Goal: Task Accomplishment & Management: Manage account settings

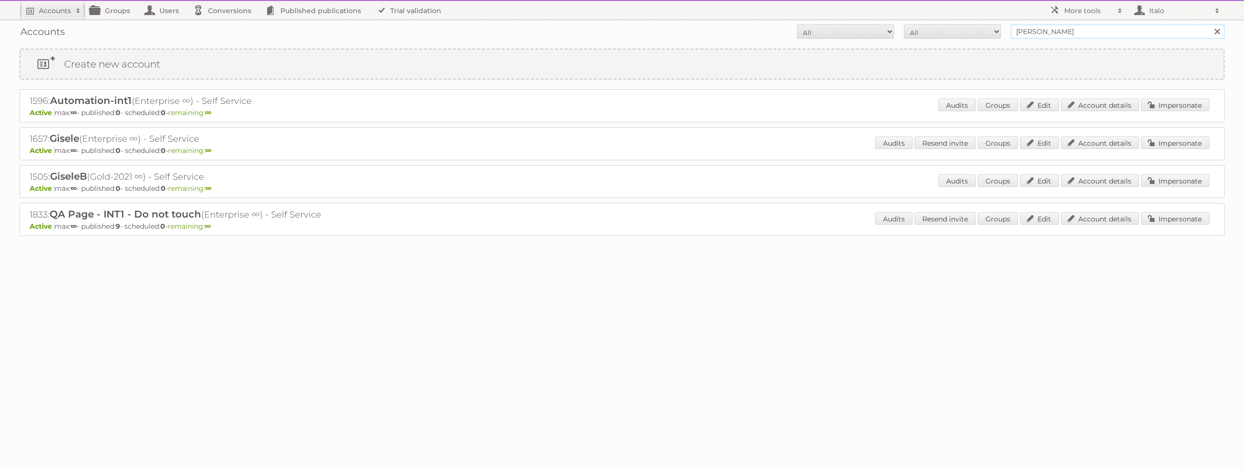
click at [1054, 34] on input "gise" at bounding box center [1118, 31] width 214 height 15
paste input "1659"
type input "1659"
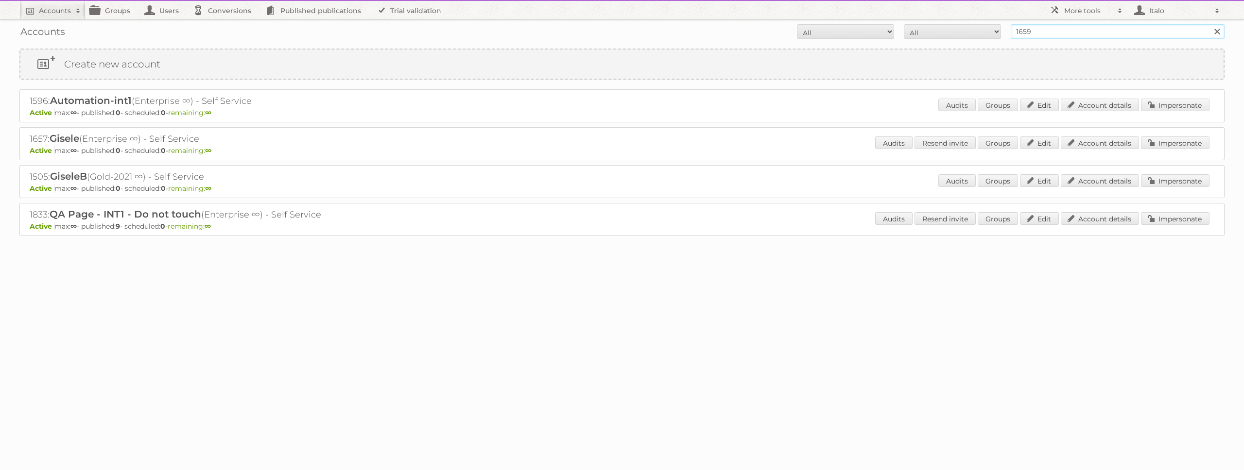
click at [1210, 24] on input "Search" at bounding box center [1217, 31] width 15 height 15
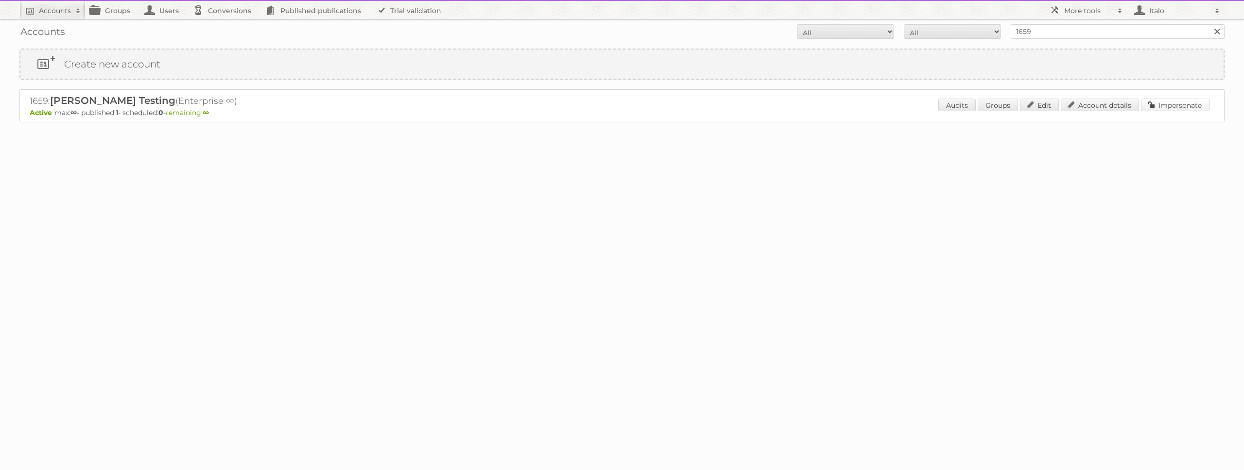
click at [1183, 102] on link "Impersonate" at bounding box center [1175, 105] width 69 height 13
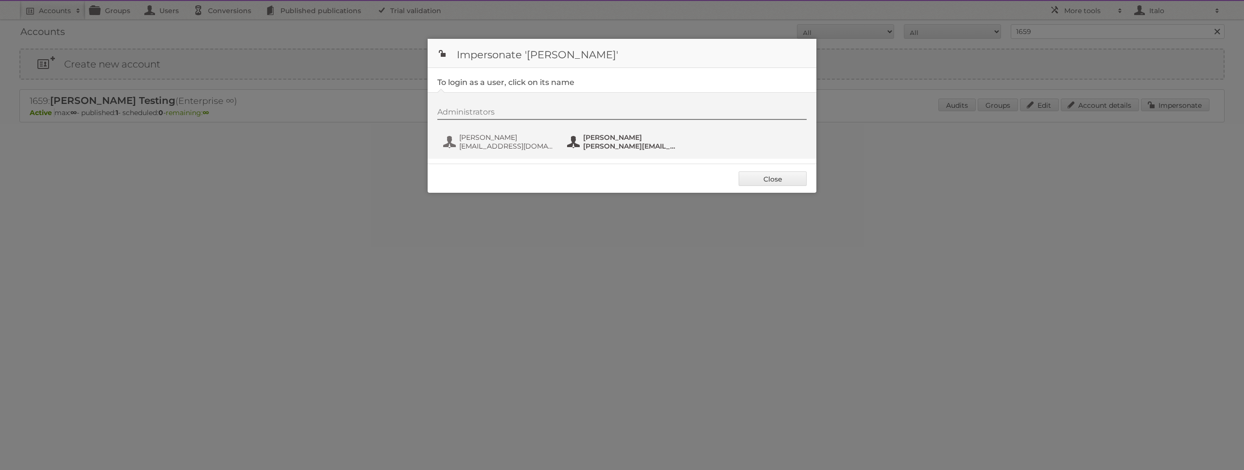
click at [621, 143] on span "maggie@publitas.com" at bounding box center [630, 146] width 94 height 9
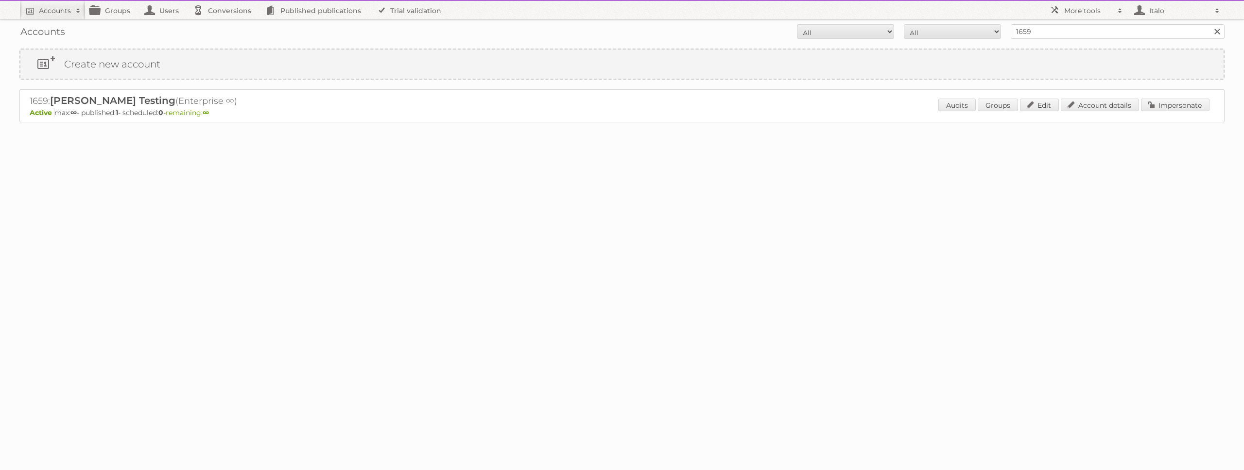
click at [39, 103] on h2 "1659: Maggie Testing (Enterprise ∞)" at bounding box center [200, 101] width 340 height 13
copy h2 "1659"
click at [1065, 13] on h2 "More tools" at bounding box center [1088, 11] width 49 height 10
click at [1077, 129] on link "Beta Features" at bounding box center [1093, 129] width 96 height 15
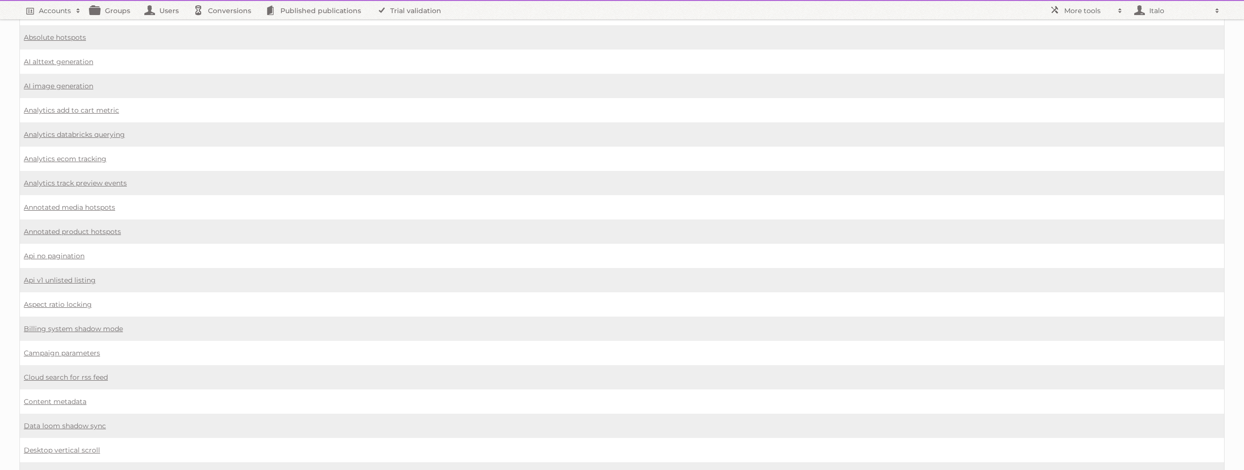
scroll to position [73, 0]
click at [67, 399] on link "Content metadata" at bounding box center [55, 401] width 63 height 9
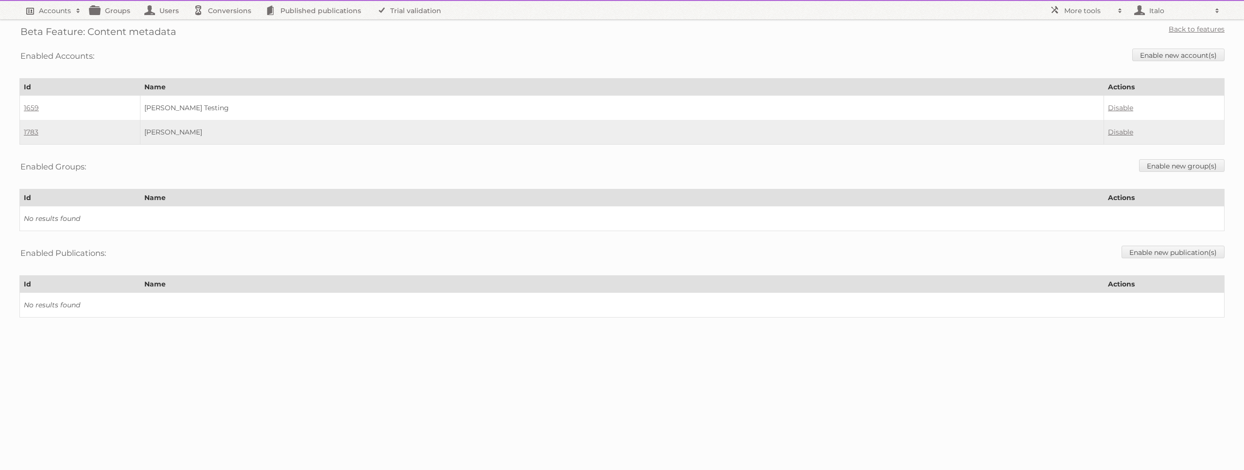
click at [43, 12] on h2 "Accounts" at bounding box center [55, 11] width 32 height 10
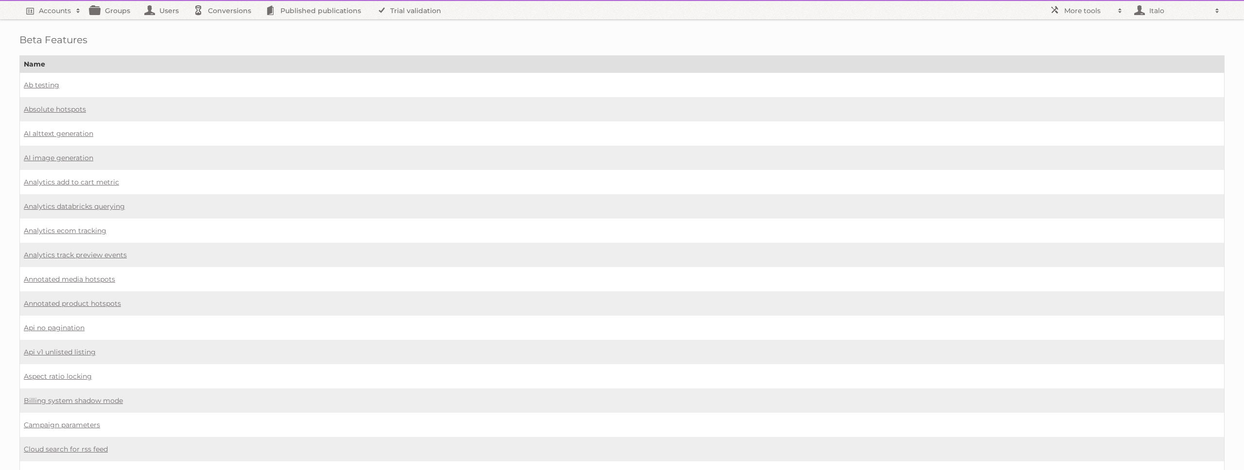
scroll to position [73, 0]
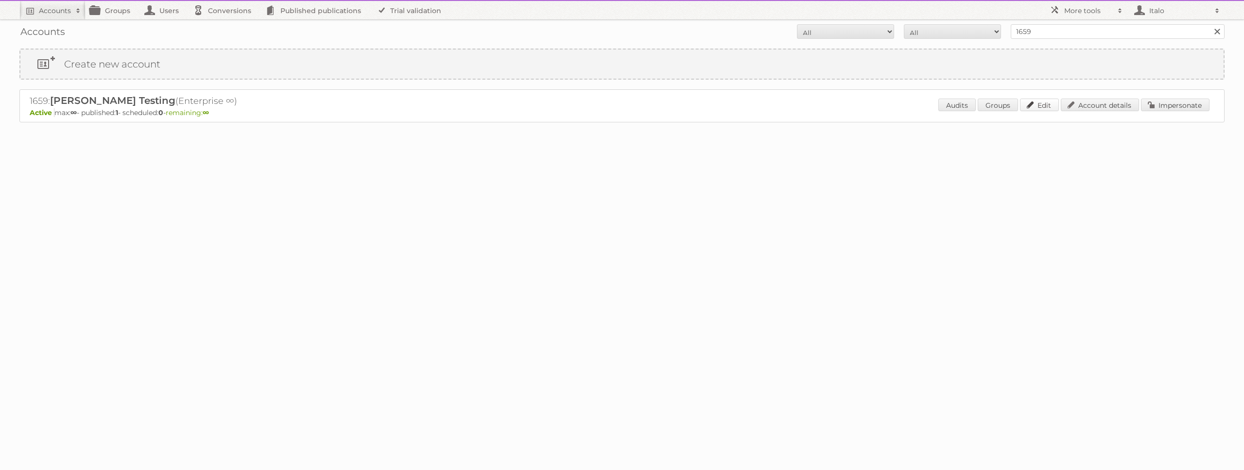
click at [1041, 105] on link "Edit" at bounding box center [1039, 105] width 39 height 13
click at [1088, 107] on link "Account details" at bounding box center [1100, 105] width 78 height 13
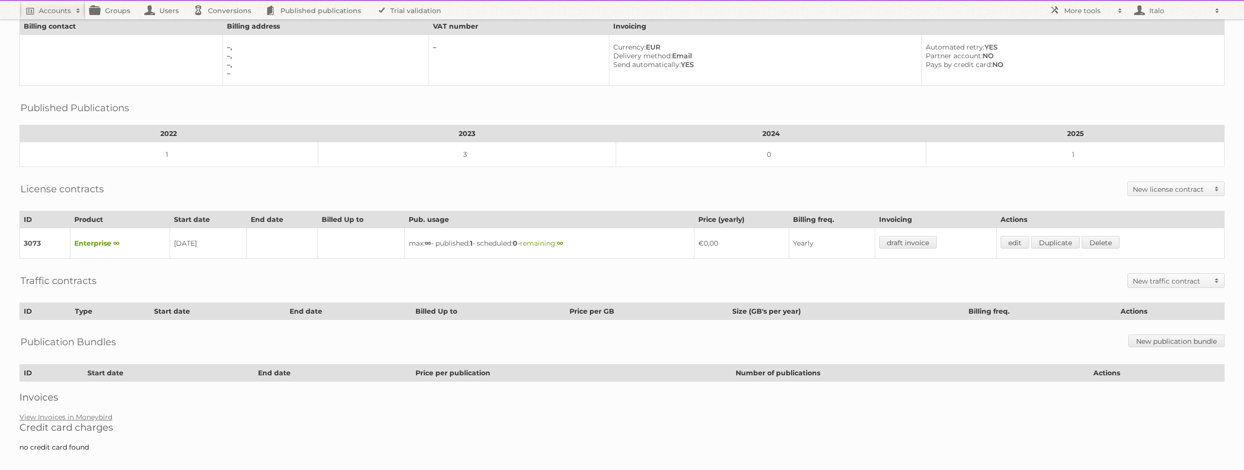
scroll to position [81, 0]
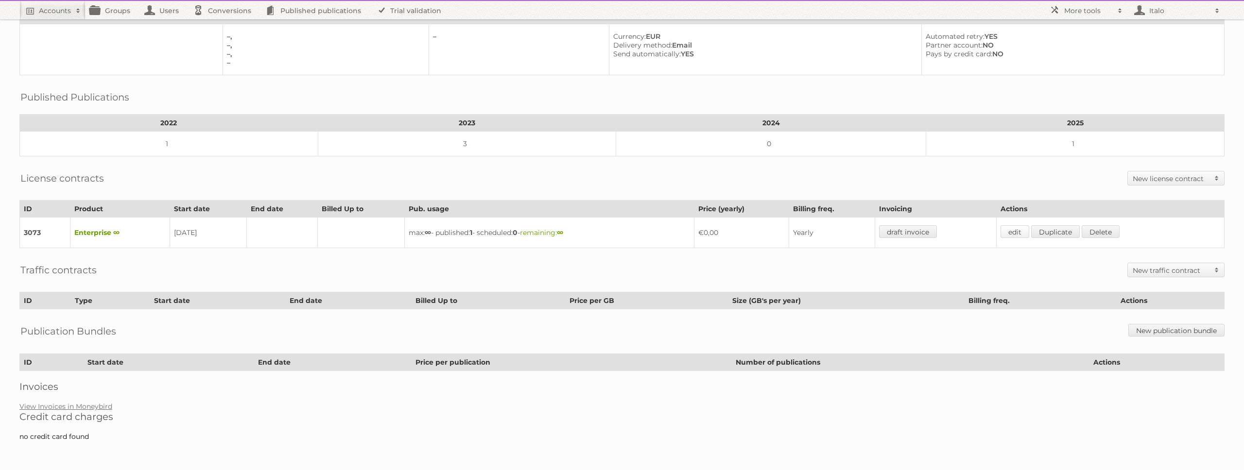
click at [1019, 237] on link "edit" at bounding box center [1015, 231] width 29 height 13
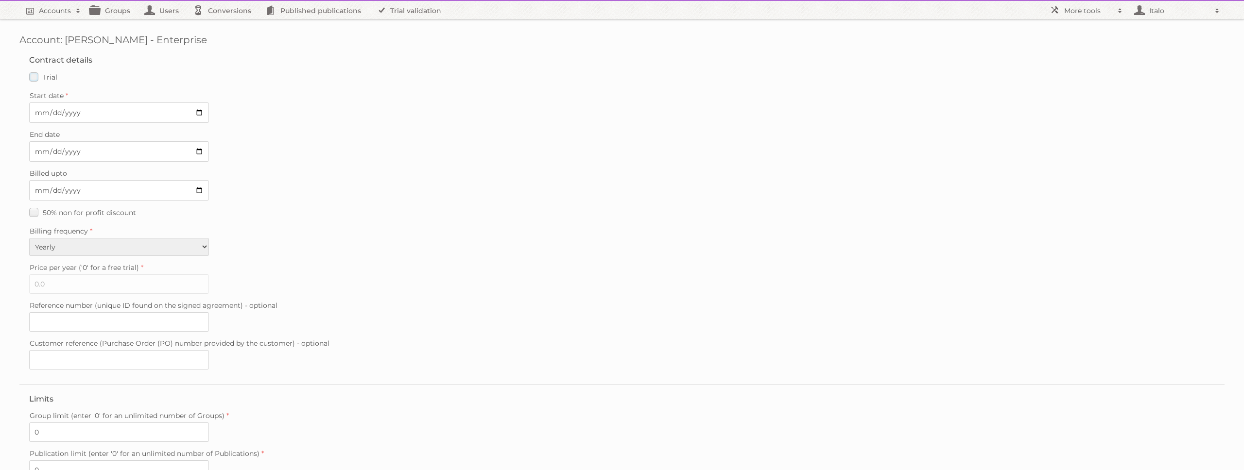
click at [34, 71] on label "Trial" at bounding box center [43, 77] width 28 height 14
click at [0, 0] on input "Trial" at bounding box center [0, 0] width 0 height 0
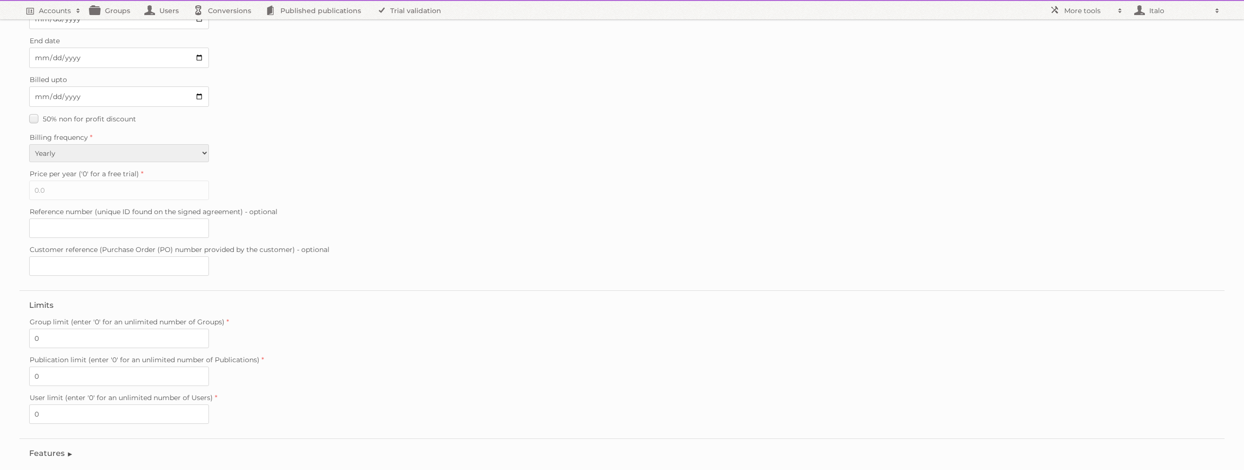
scroll to position [179, 0]
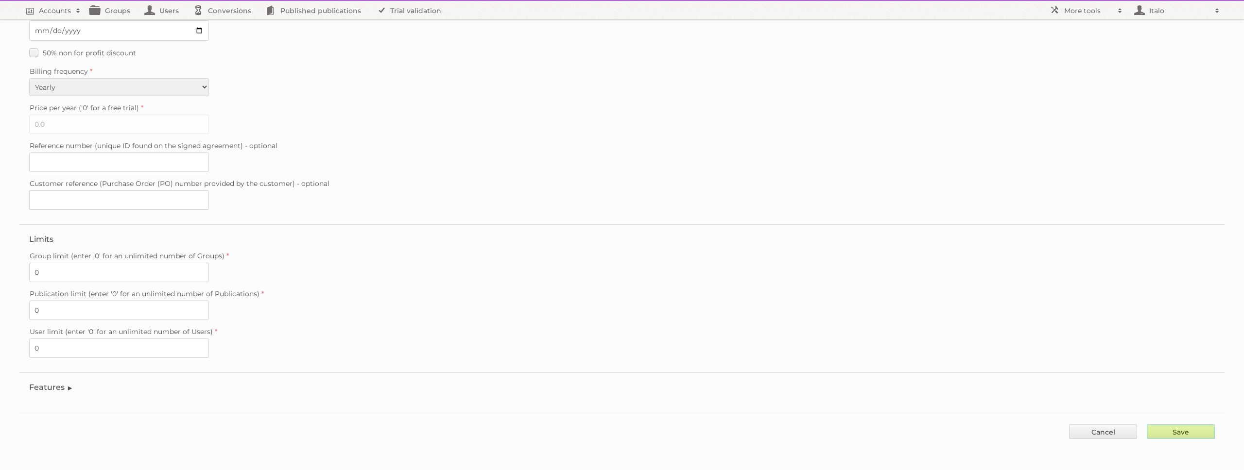
click at [1174, 437] on input "Save" at bounding box center [1181, 432] width 68 height 15
type input "..."
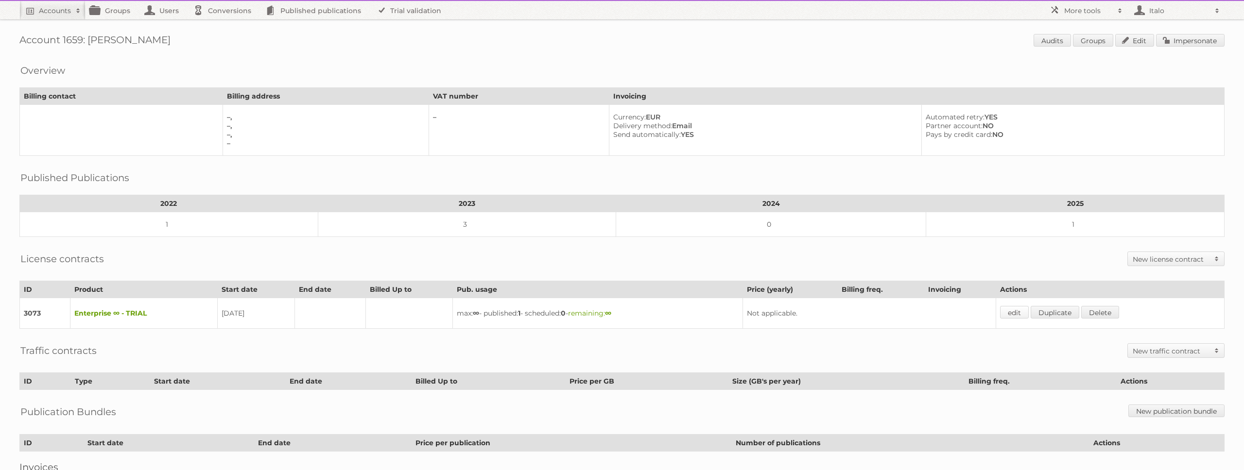
click at [1026, 312] on link "edit" at bounding box center [1014, 312] width 29 height 13
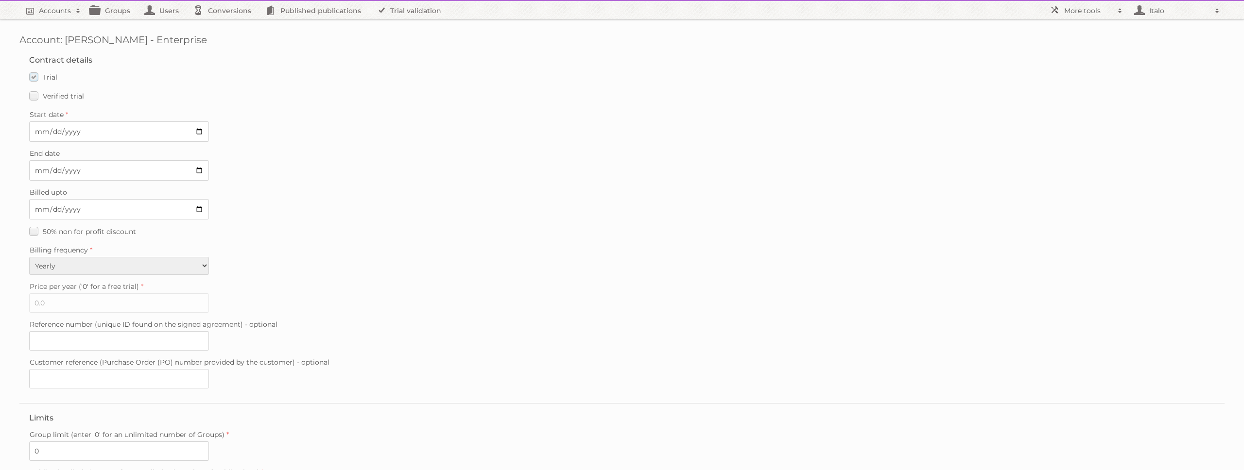
click at [40, 77] on label "Trial" at bounding box center [43, 77] width 28 height 14
click at [0, 0] on input "Trial" at bounding box center [0, 0] width 0 height 0
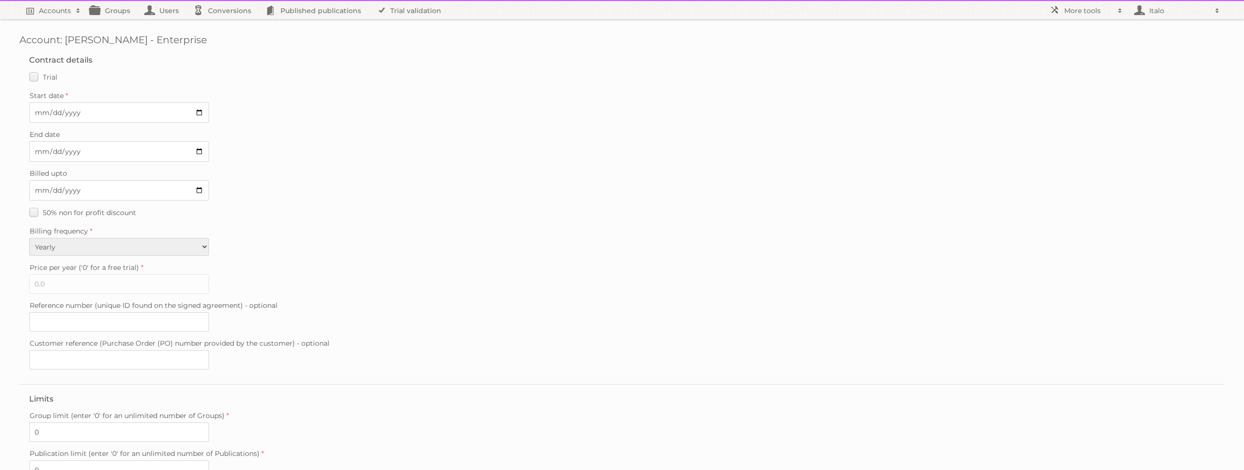
scroll to position [160, 0]
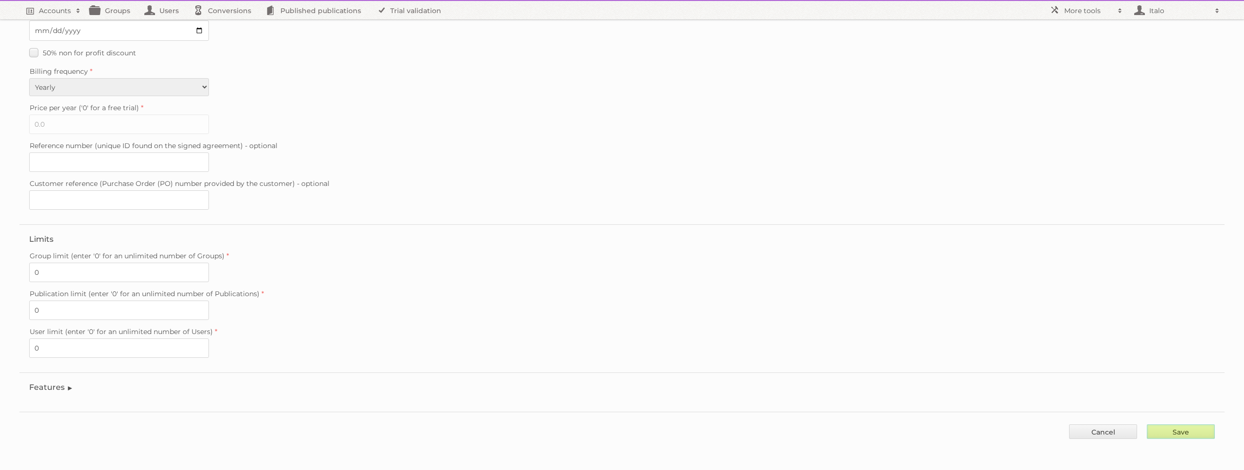
click at [1187, 426] on input "Save" at bounding box center [1181, 432] width 68 height 15
type input "..."
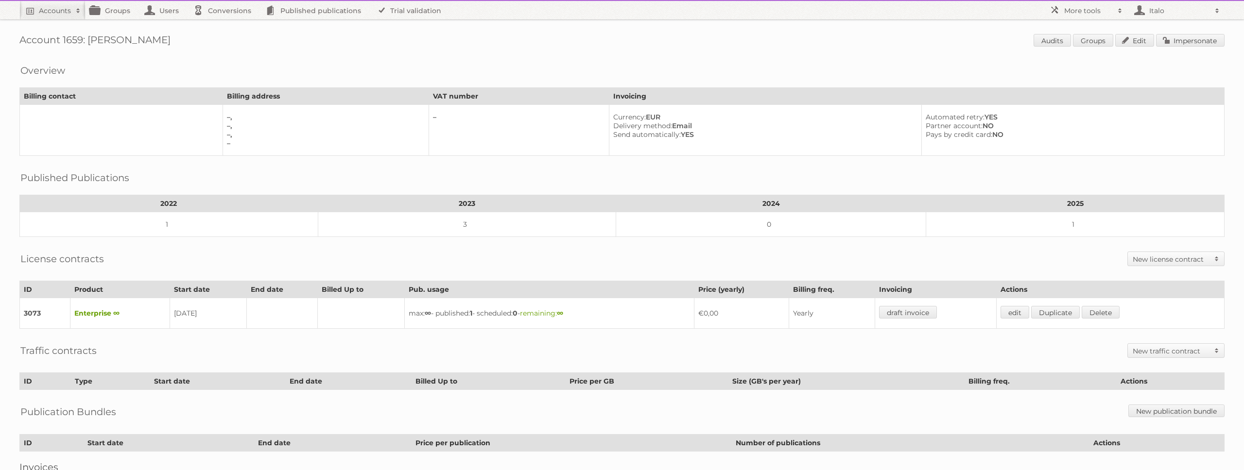
click at [1021, 303] on td "edit Duplicate Delete" at bounding box center [1110, 313] width 228 height 31
click at [1021, 314] on link "edit" at bounding box center [1015, 312] width 29 height 13
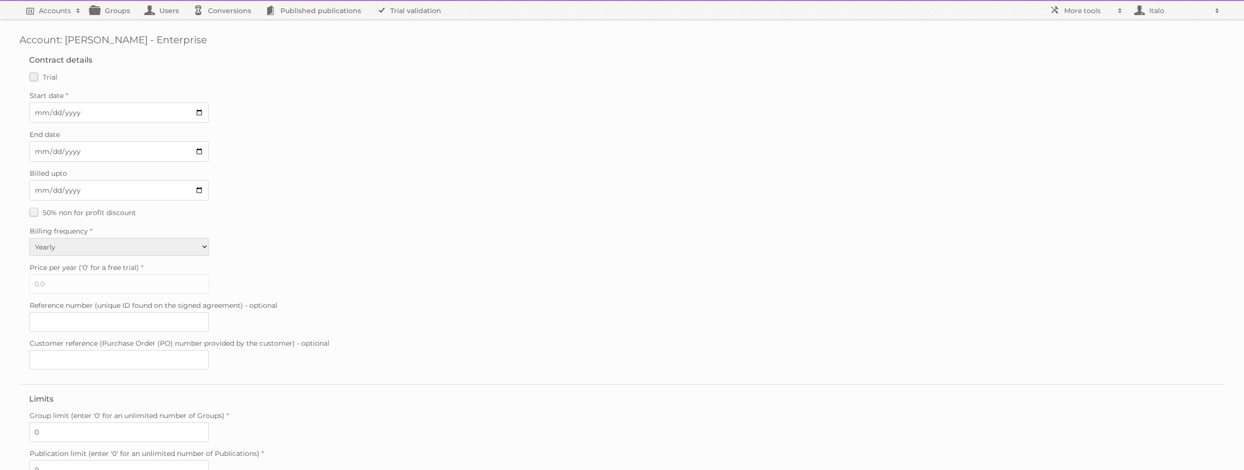
click at [44, 77] on span "Trial" at bounding box center [50, 77] width 15 height 9
click at [0, 0] on input "Trial" at bounding box center [0, 0] width 0 height 0
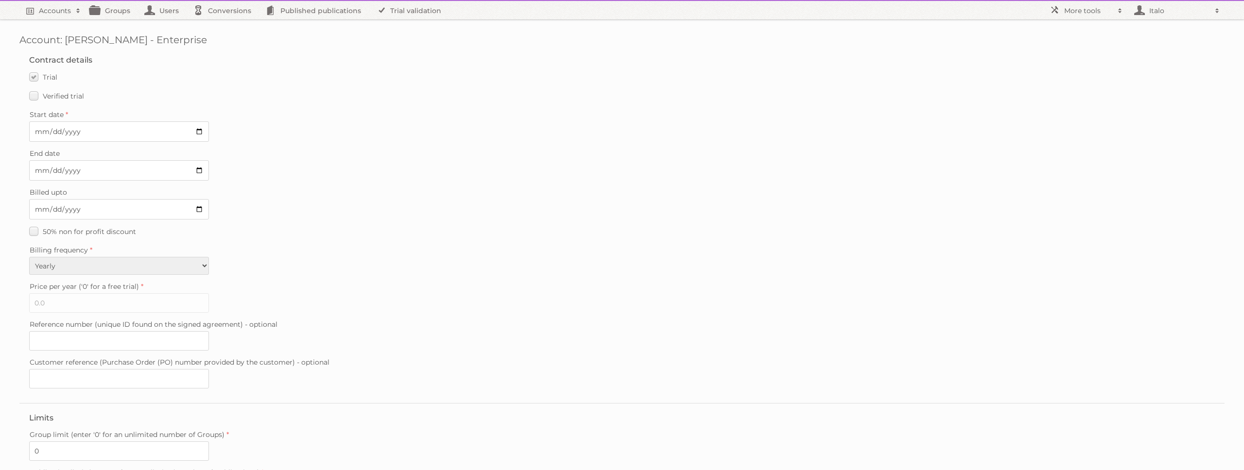
scroll to position [179, 0]
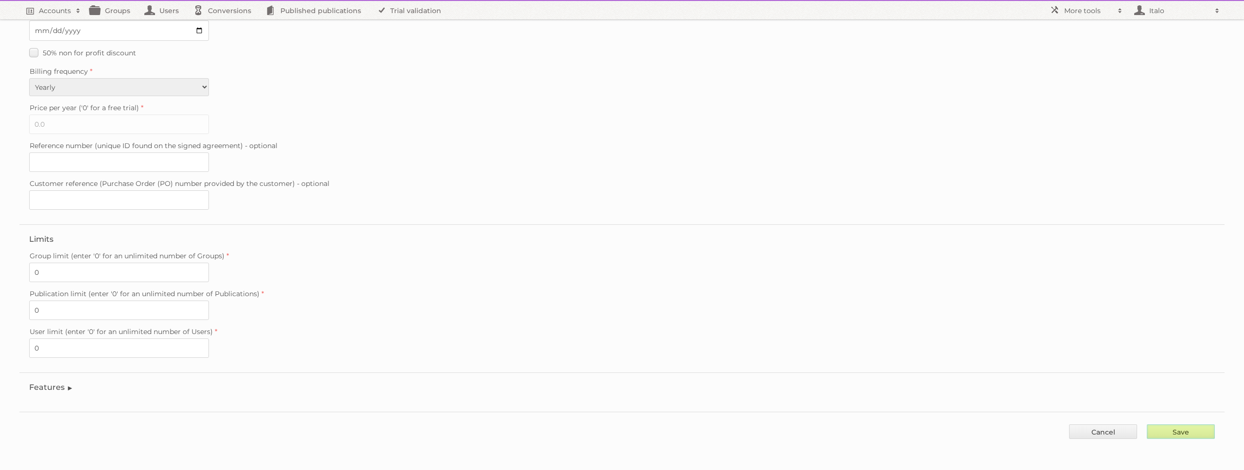
click at [1188, 439] on input "Save" at bounding box center [1181, 432] width 68 height 15
type input "..."
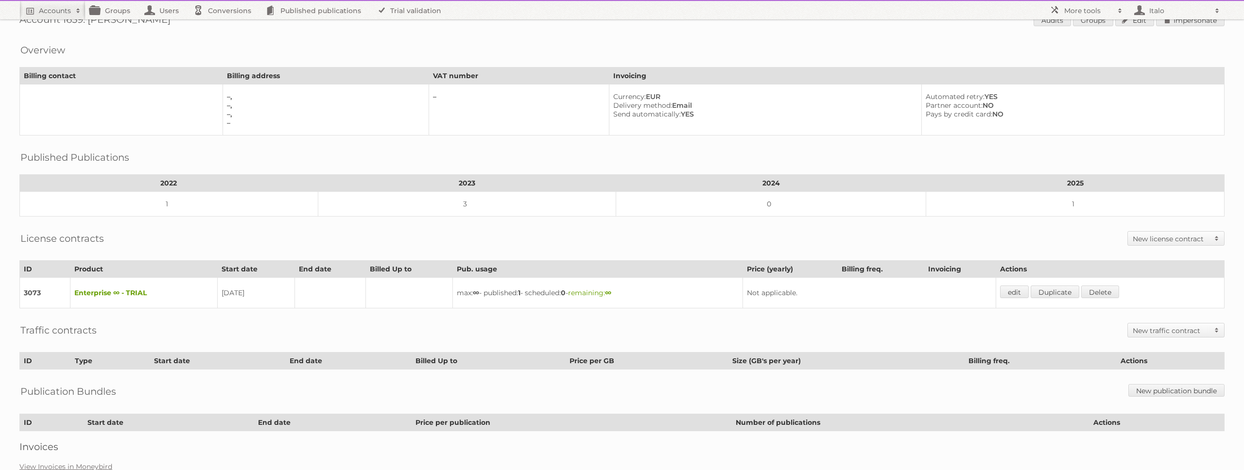
scroll to position [30, 0]
